Goal: Navigation & Orientation: Find specific page/section

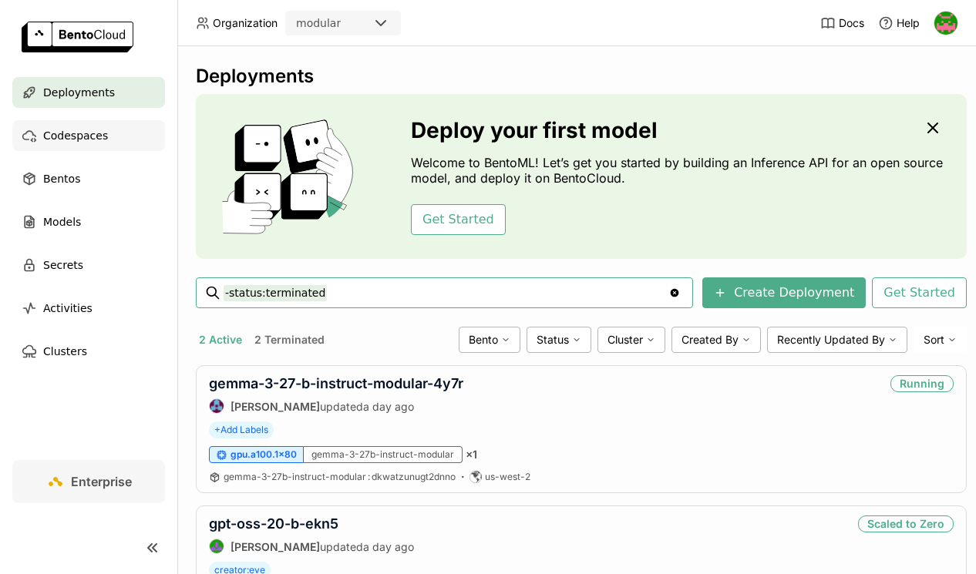
click at [69, 135] on span "Codespaces" at bounding box center [75, 135] width 65 height 19
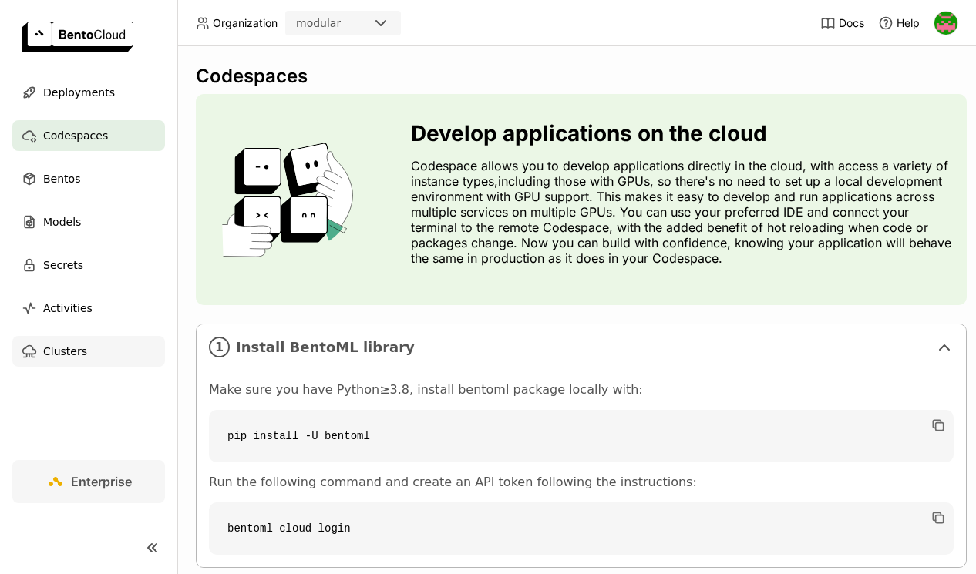
click at [70, 352] on span "Clusters" at bounding box center [65, 351] width 44 height 19
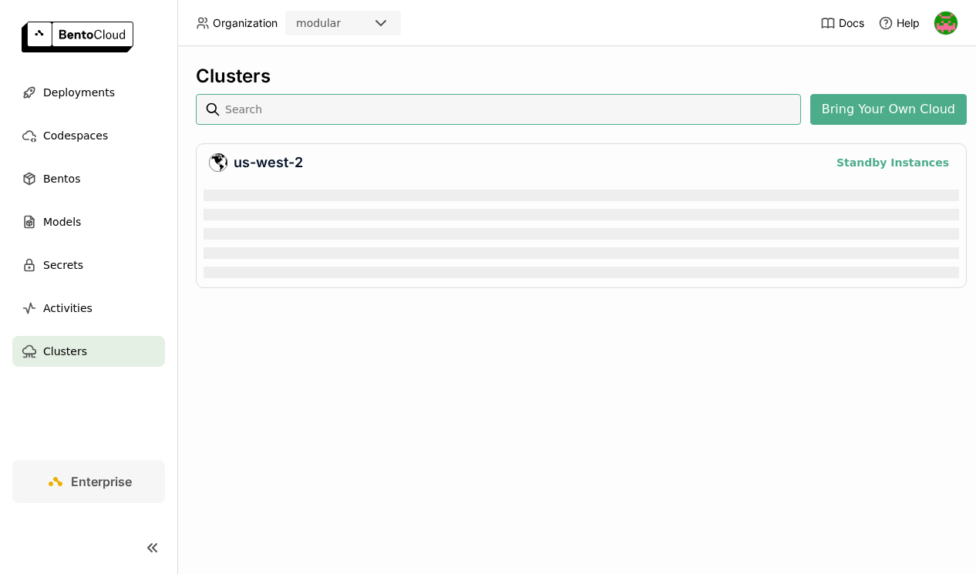
scroll to position [100, 756]
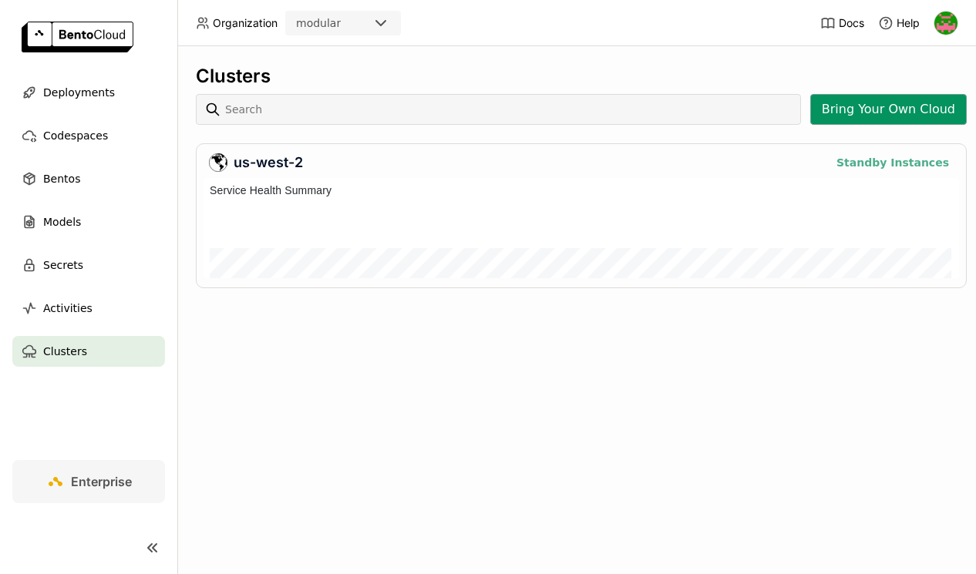
click at [843, 106] on button "Bring Your Own Cloud" at bounding box center [888, 109] width 157 height 31
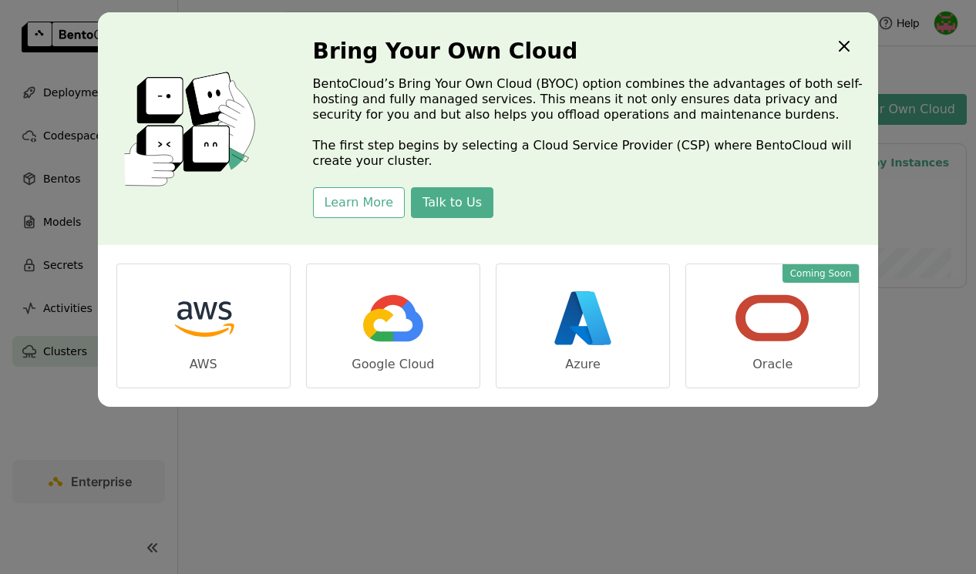
click at [848, 39] on icon "Close" at bounding box center [844, 46] width 19 height 19
